Goal: Transaction & Acquisition: Purchase product/service

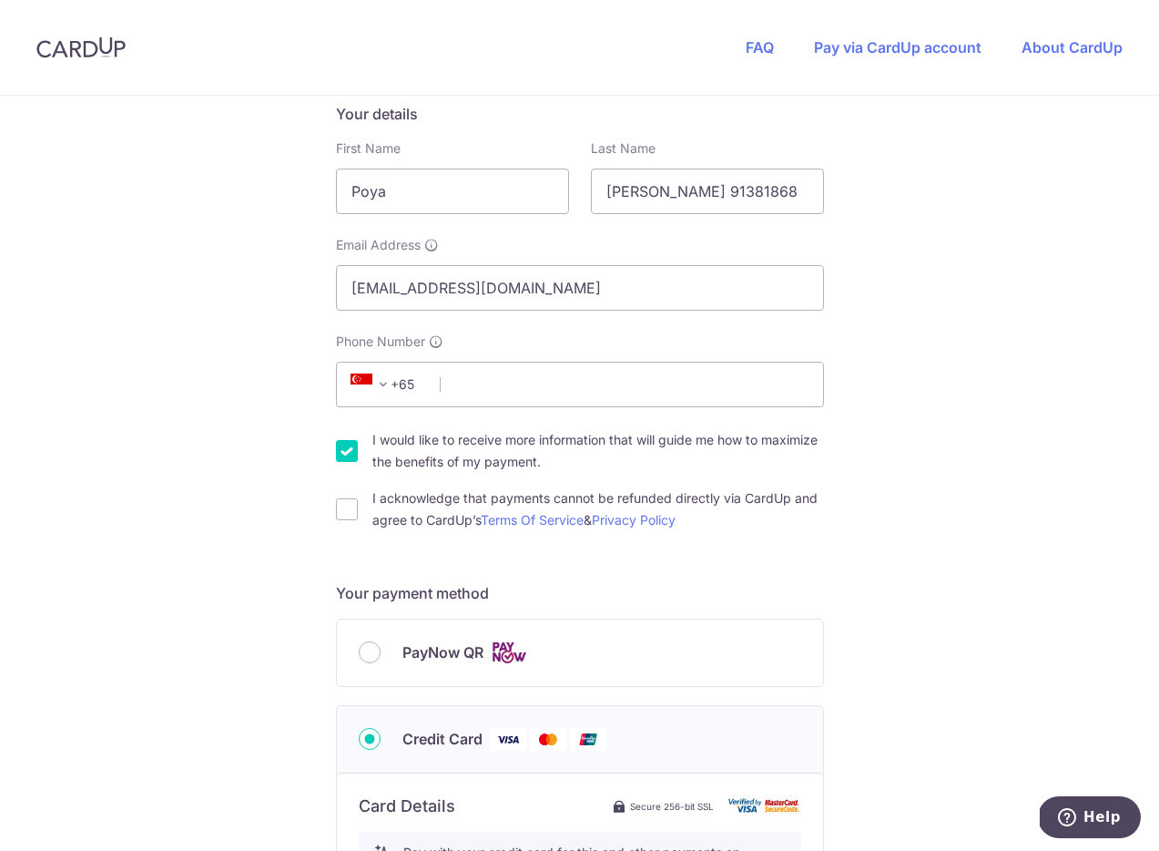
scroll to position [107, 0]
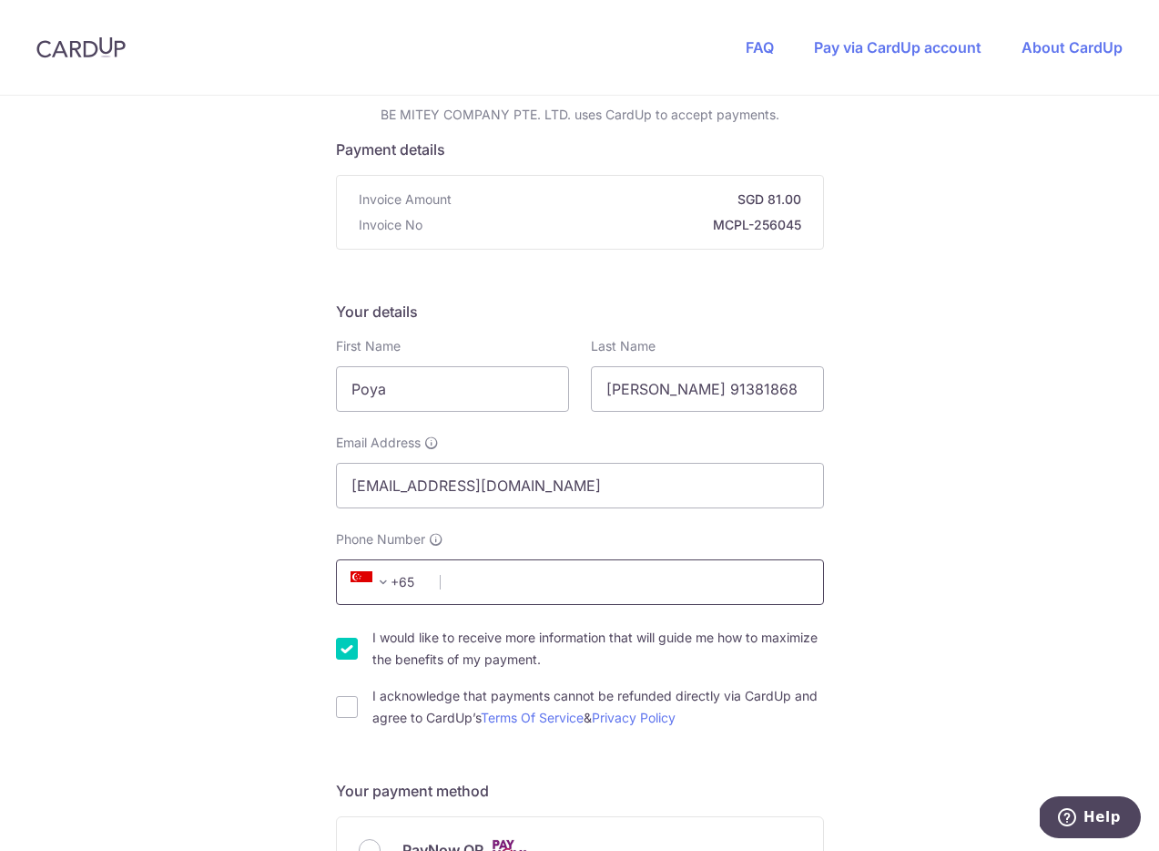
click at [450, 601] on input "Phone Number" at bounding box center [580, 582] width 488 height 46
type input "91381868"
click at [401, 640] on label "I would like to receive more information that will guide me how to maximize the…" at bounding box center [599, 649] width 452 height 44
click at [358, 640] on input "I would like to receive more information that will guide me how to maximize the…" at bounding box center [347, 649] width 22 height 22
click at [399, 640] on label "I would like to receive more information that will guide me how to maximize the…" at bounding box center [599, 649] width 452 height 44
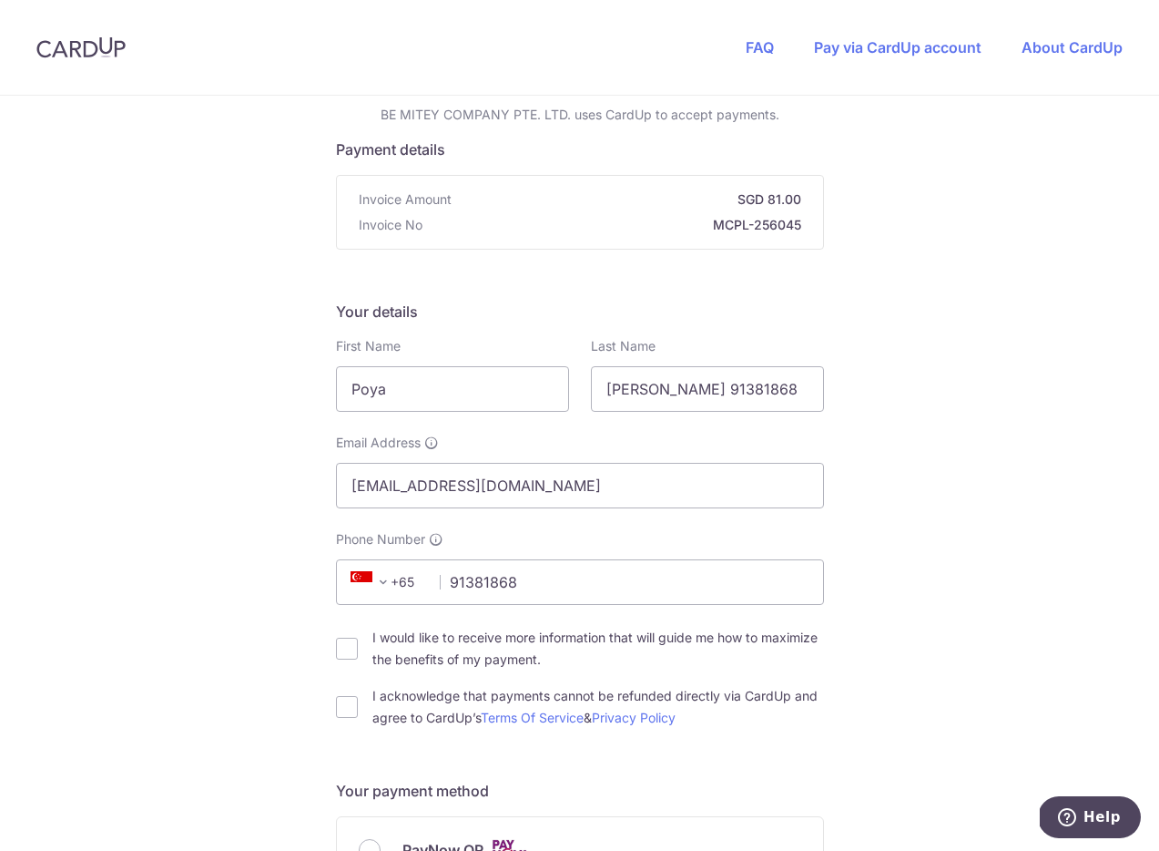
click at [358, 640] on input "I would like to receive more information that will guide me how to maximize the…" at bounding box center [347, 649] width 22 height 22
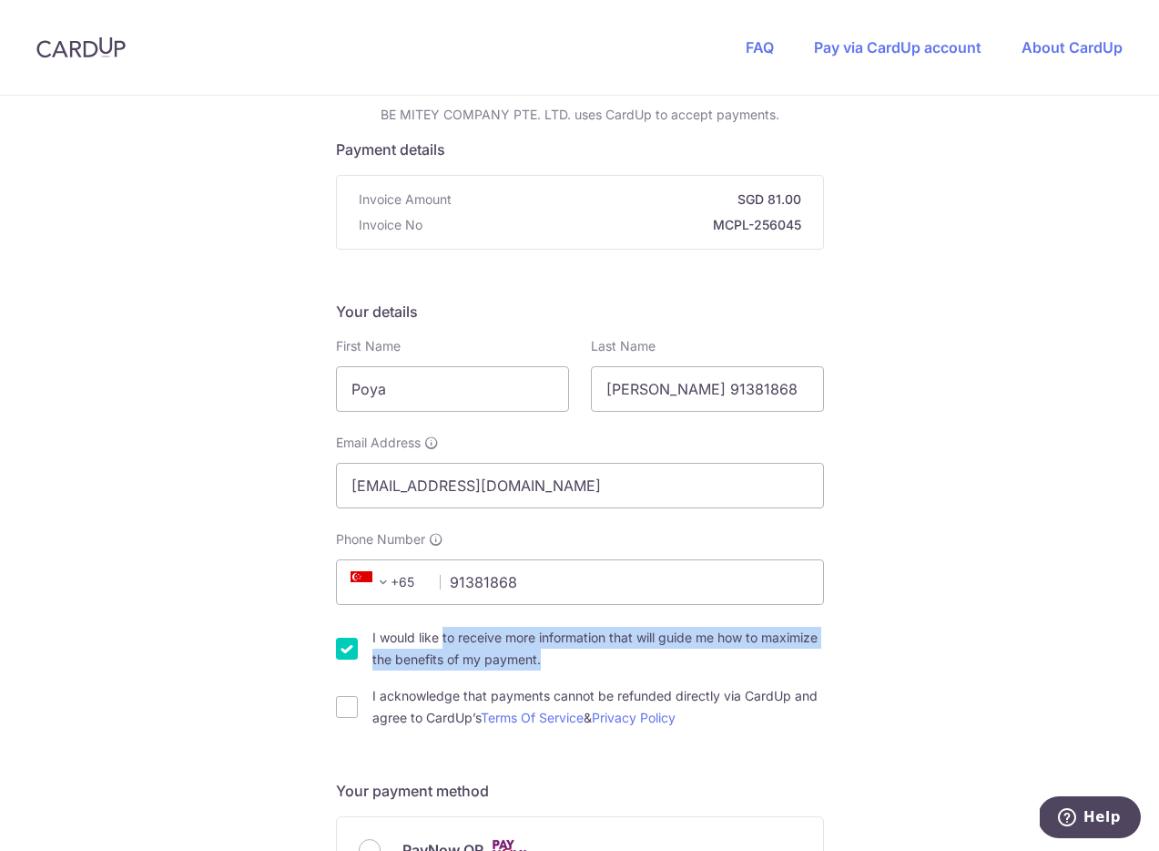
click at [399, 640] on label "I would like to receive more information that will guide me how to maximize the…" at bounding box center [599, 649] width 452 height 44
click at [358, 640] on input "I would like to receive more information that will guide me how to maximize the…" at bounding box center [347, 649] width 22 height 22
checkbox input "false"
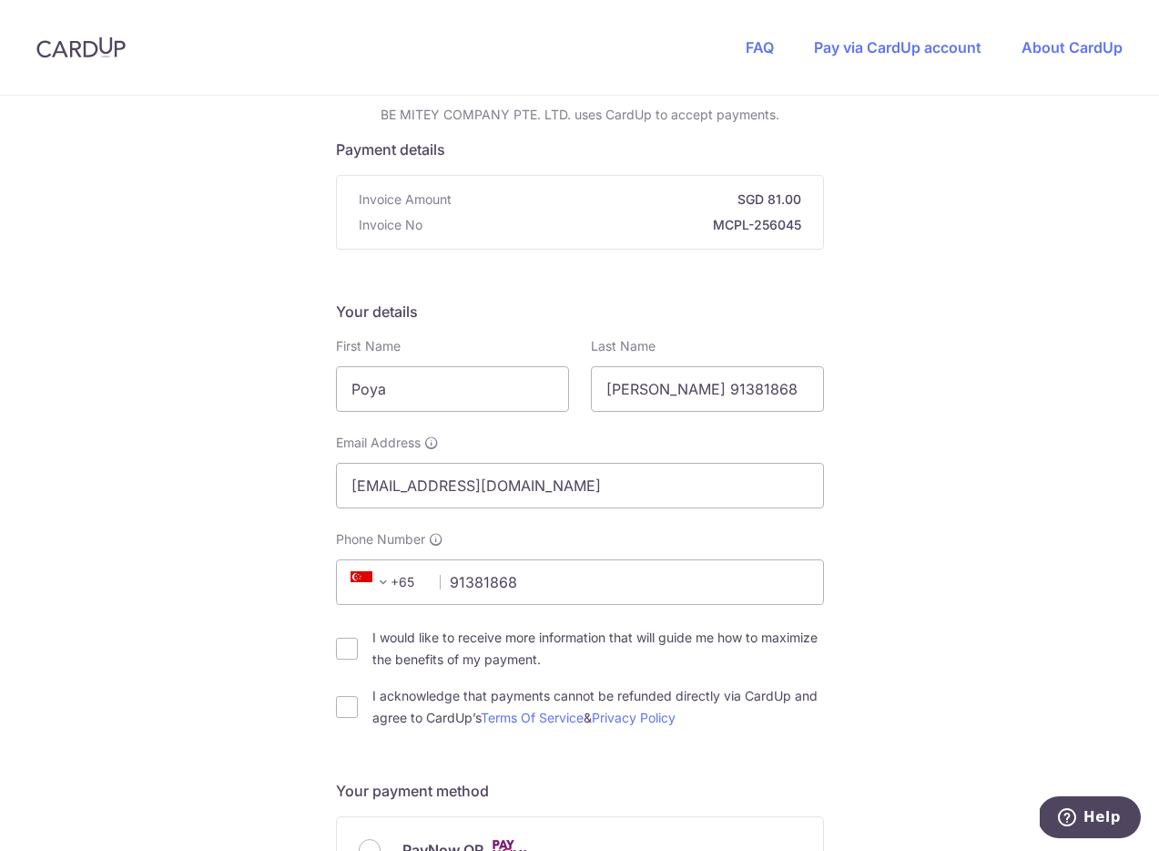
click at [392, 727] on label "I acknowledge that payments cannot be refunded directly via CardUp and agree to…" at bounding box center [599, 707] width 452 height 44
click at [358, 718] on input "I acknowledge that payments cannot be refunded directly via CardUp and agree to…" at bounding box center [347, 707] width 22 height 22
checkbox input "true"
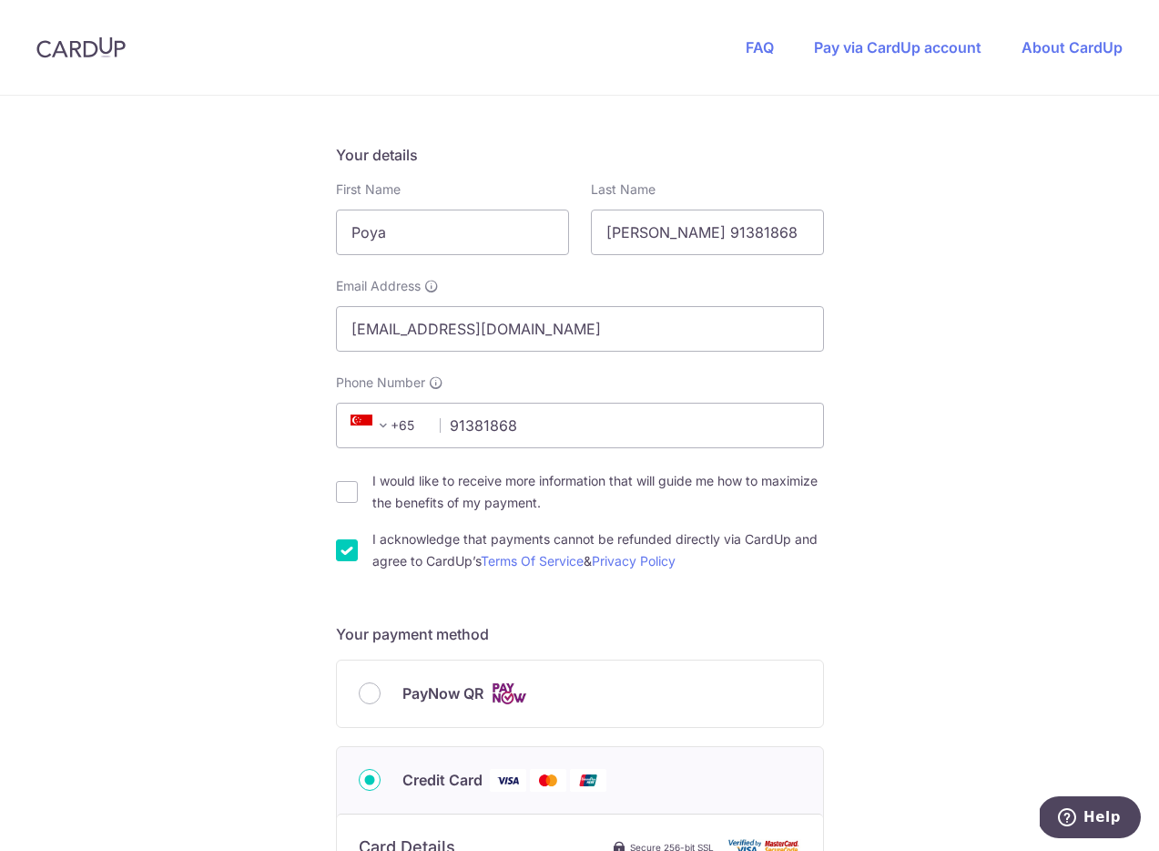
scroll to position [405, 0]
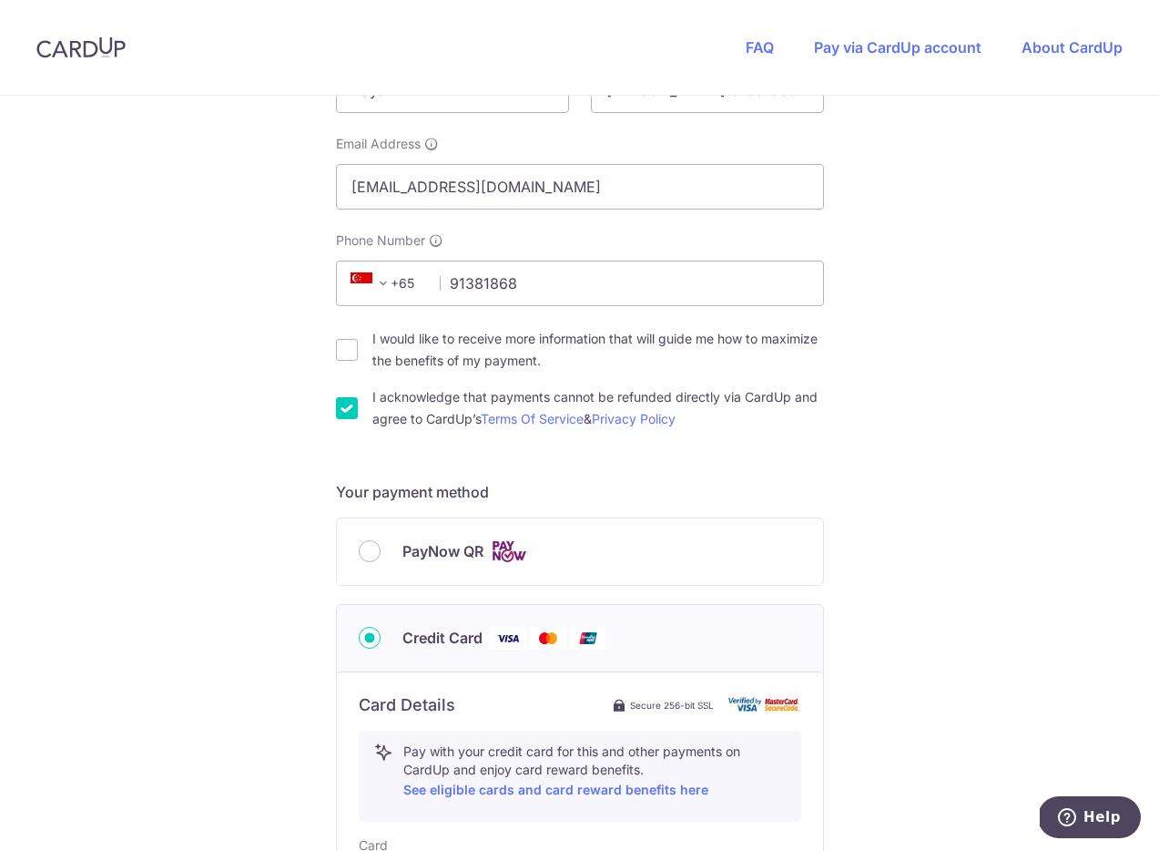
click at [480, 576] on div "PayNow QR" at bounding box center [580, 551] width 486 height 66
click at [506, 573] on div "PayNow QR" at bounding box center [580, 551] width 486 height 66
click at [506, 560] on img at bounding box center [509, 551] width 36 height 23
click at [381, 560] on input "PayNow QR" at bounding box center [370, 551] width 22 height 22
radio input "true"
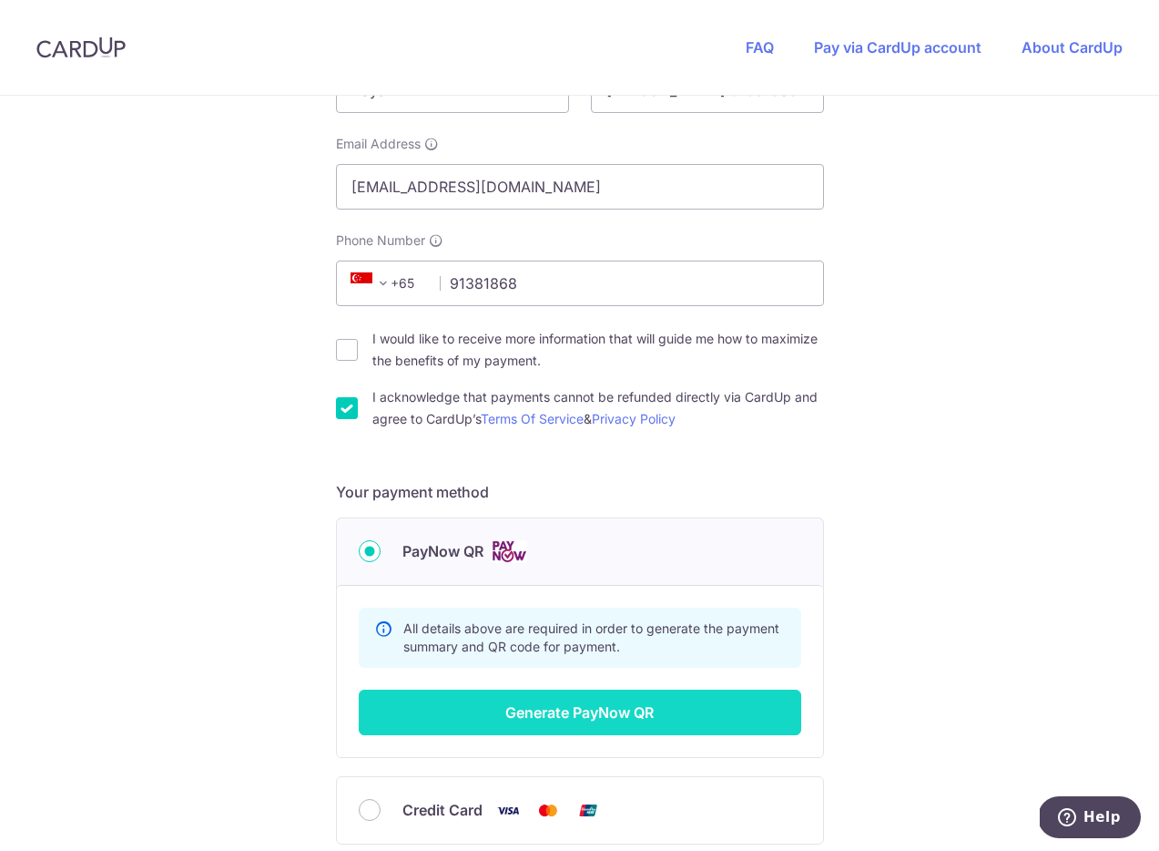
scroll to position [585, 0]
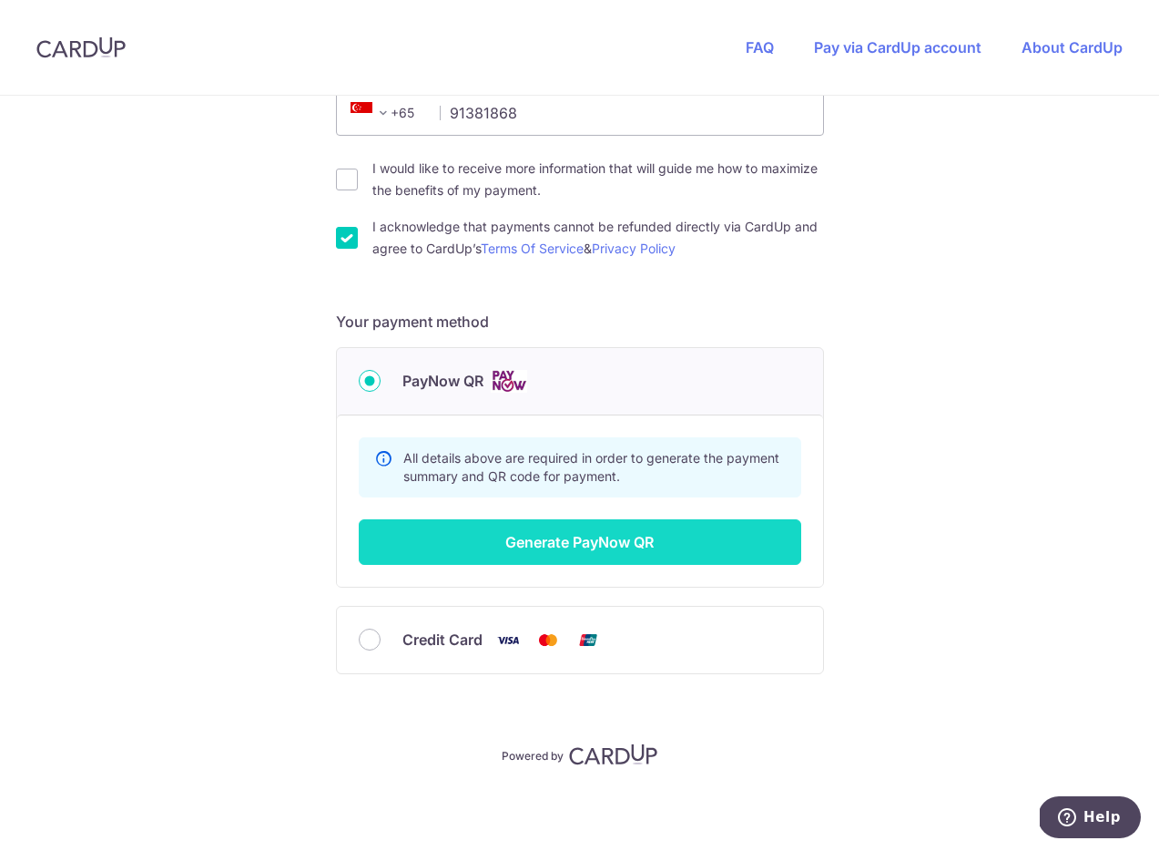
click at [614, 530] on button "Generate PayNow QR" at bounding box center [580, 542] width 443 height 46
